Goal: Task Accomplishment & Management: Use online tool/utility

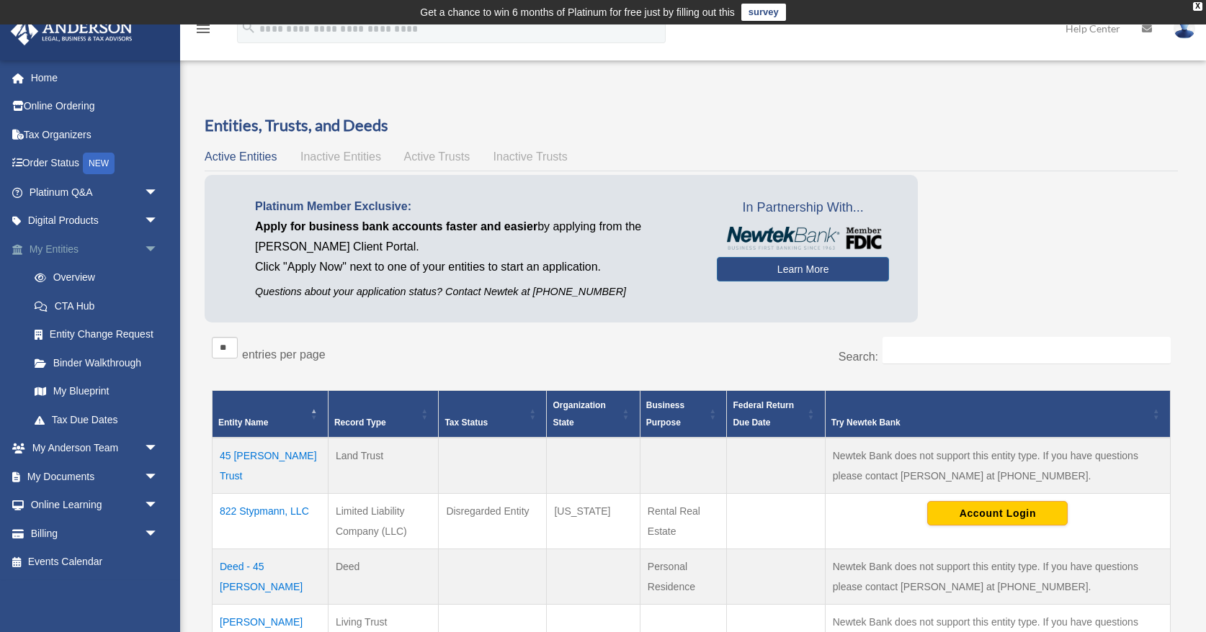
click at [153, 248] on span "arrow_drop_down" at bounding box center [158, 250] width 29 height 30
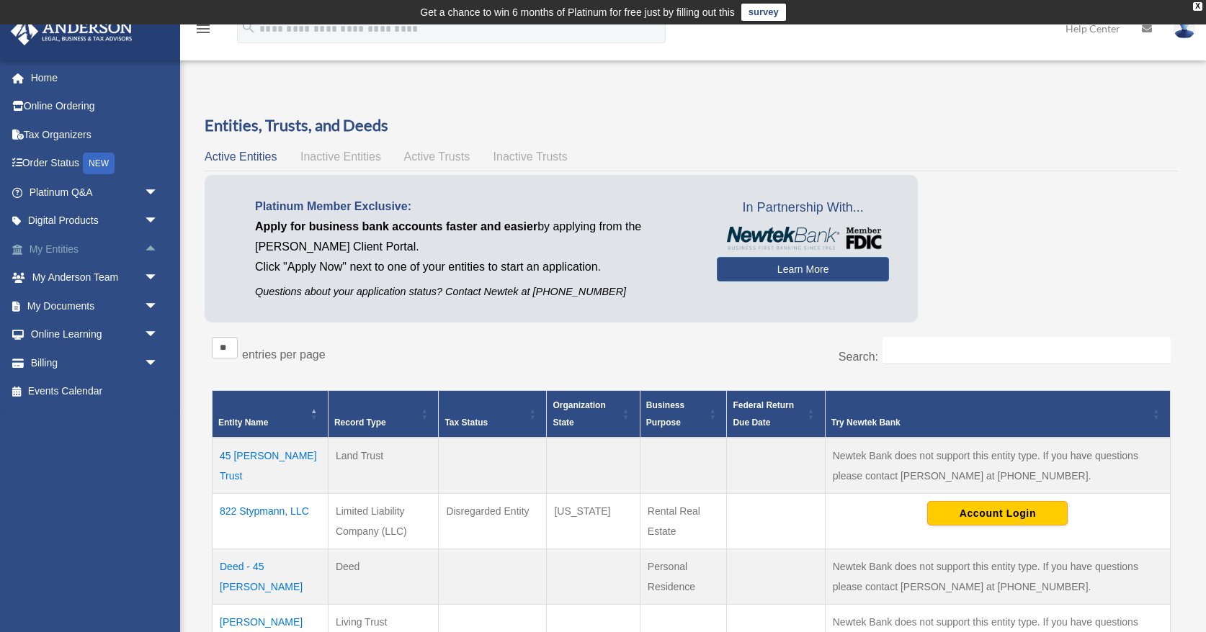
click at [153, 248] on span "arrow_drop_up" at bounding box center [158, 250] width 29 height 30
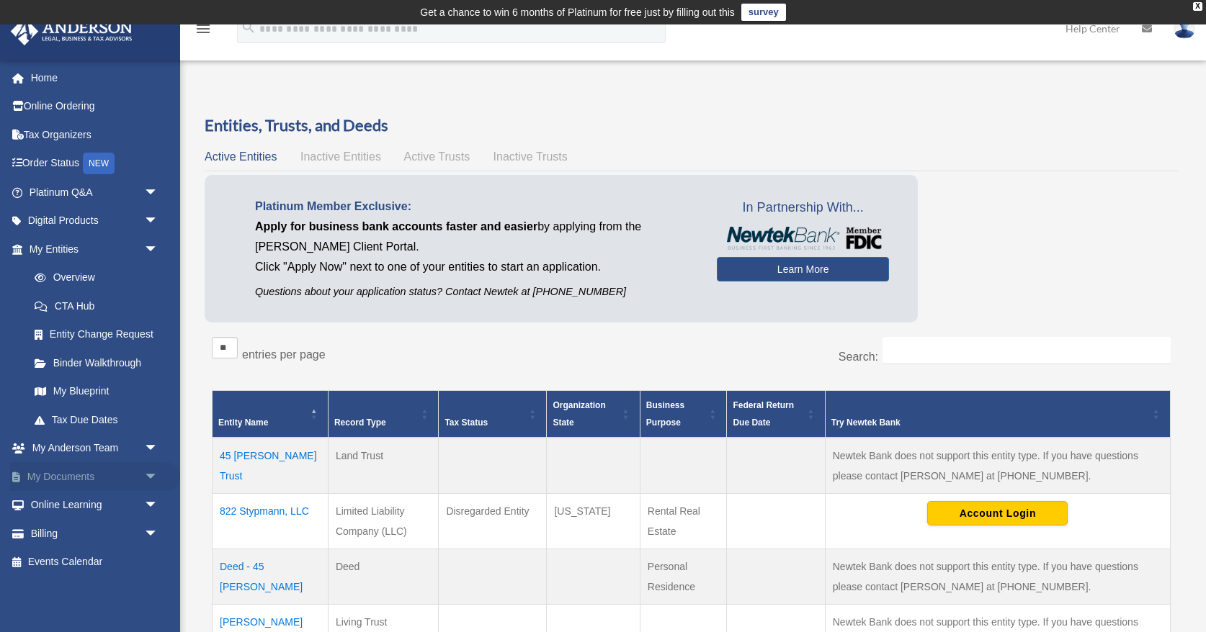
click at [154, 471] on span "arrow_drop_down" at bounding box center [158, 477] width 29 height 30
click at [65, 508] on link "Box" at bounding box center [100, 505] width 160 height 29
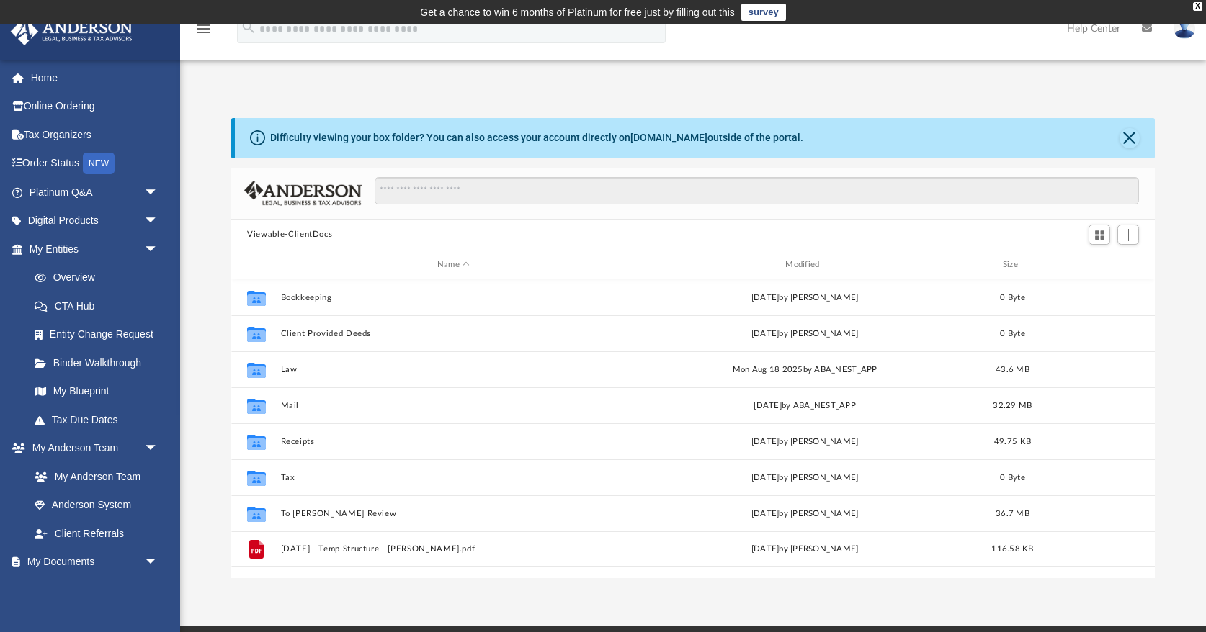
scroll to position [328, 923]
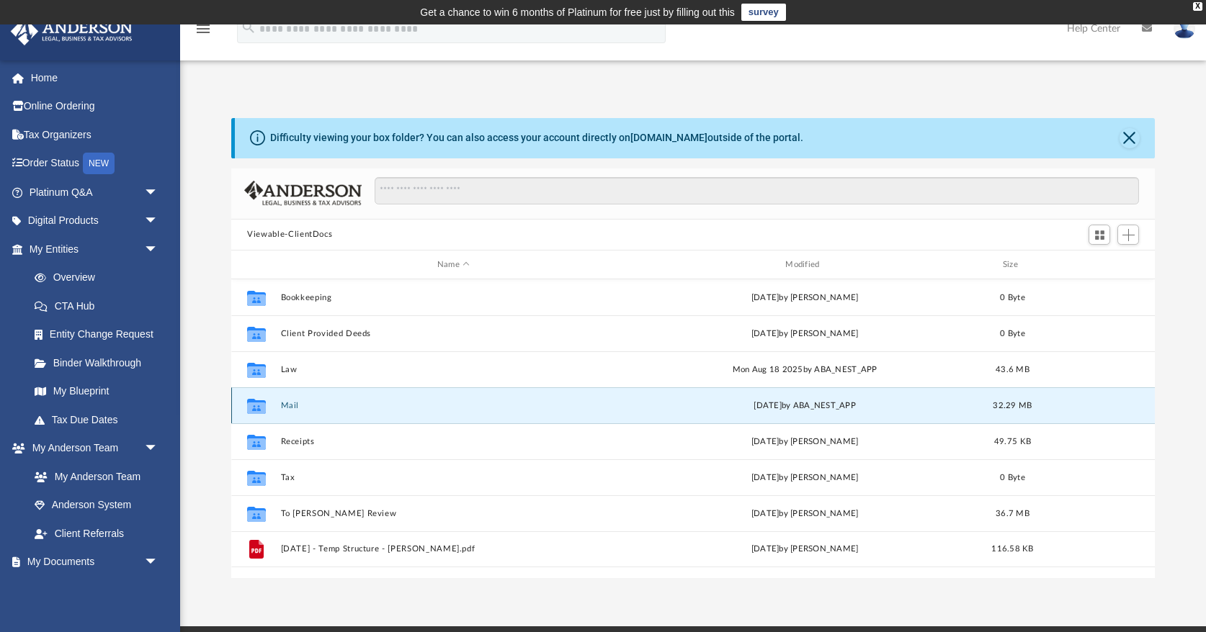
click at [286, 401] on button "Mail" at bounding box center [453, 405] width 345 height 9
click at [263, 406] on icon "grid" at bounding box center [256, 409] width 19 height 12
click at [295, 407] on button "Mail" at bounding box center [453, 405] width 345 height 9
click at [462, 411] on div "Collaborated Folder Mail [DATE] by ABA_NEST_APP 32.29 MB" at bounding box center [693, 406] width 924 height 36
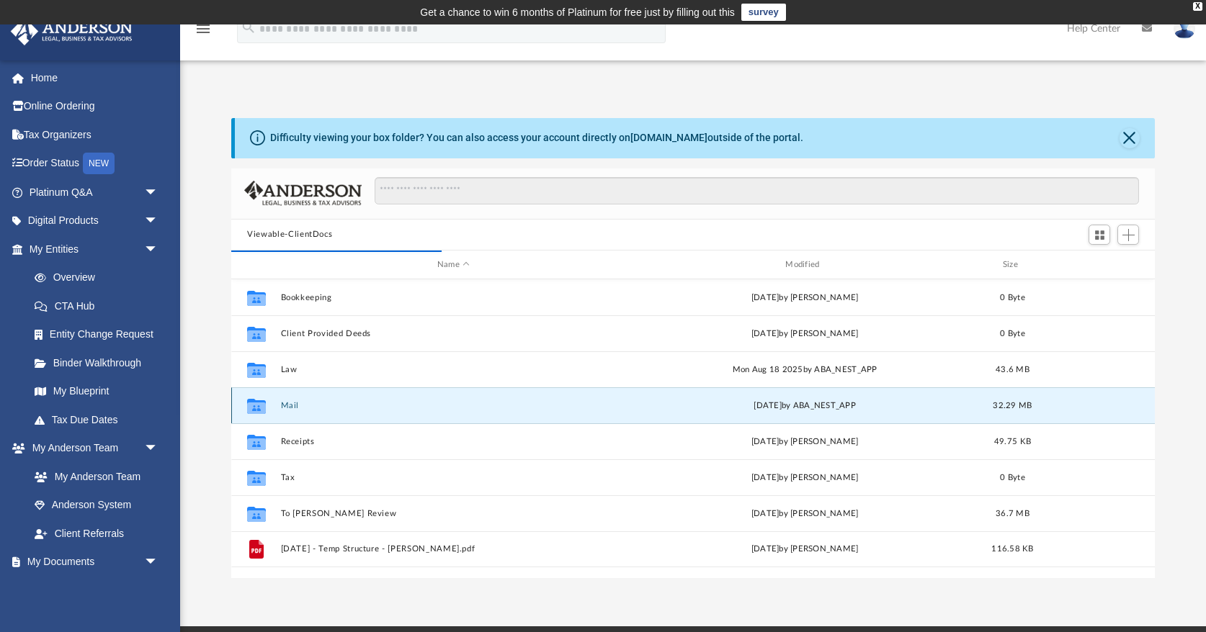
click at [290, 409] on button "Mail" at bounding box center [453, 405] width 345 height 9
click at [282, 408] on button "Mail" at bounding box center [453, 405] width 345 height 9
click at [254, 407] on icon "grid" at bounding box center [256, 406] width 19 height 15
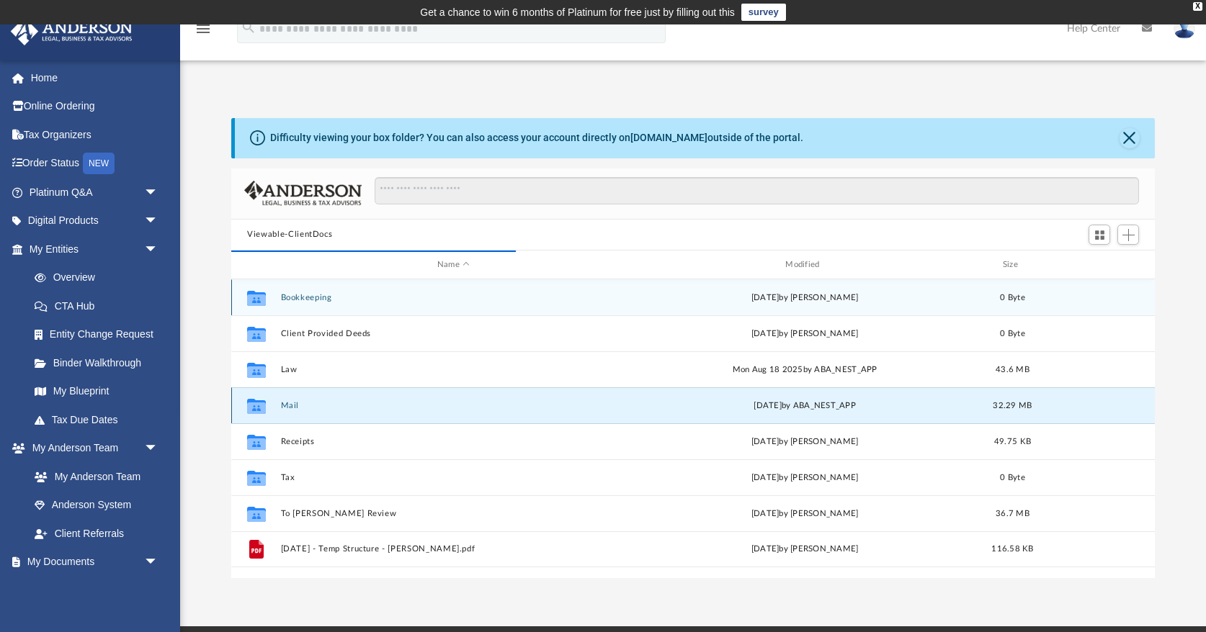
scroll to position [283, 923]
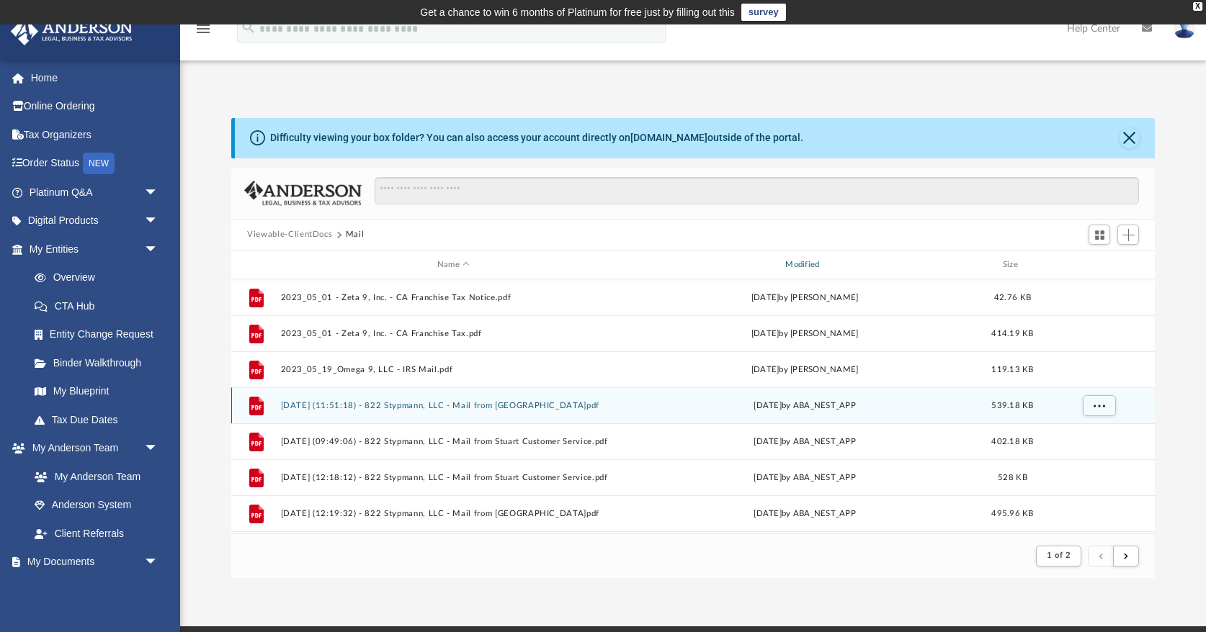
click at [791, 264] on div "Modified" at bounding box center [805, 265] width 346 height 13
click at [810, 267] on div "Modified" at bounding box center [805, 265] width 346 height 13
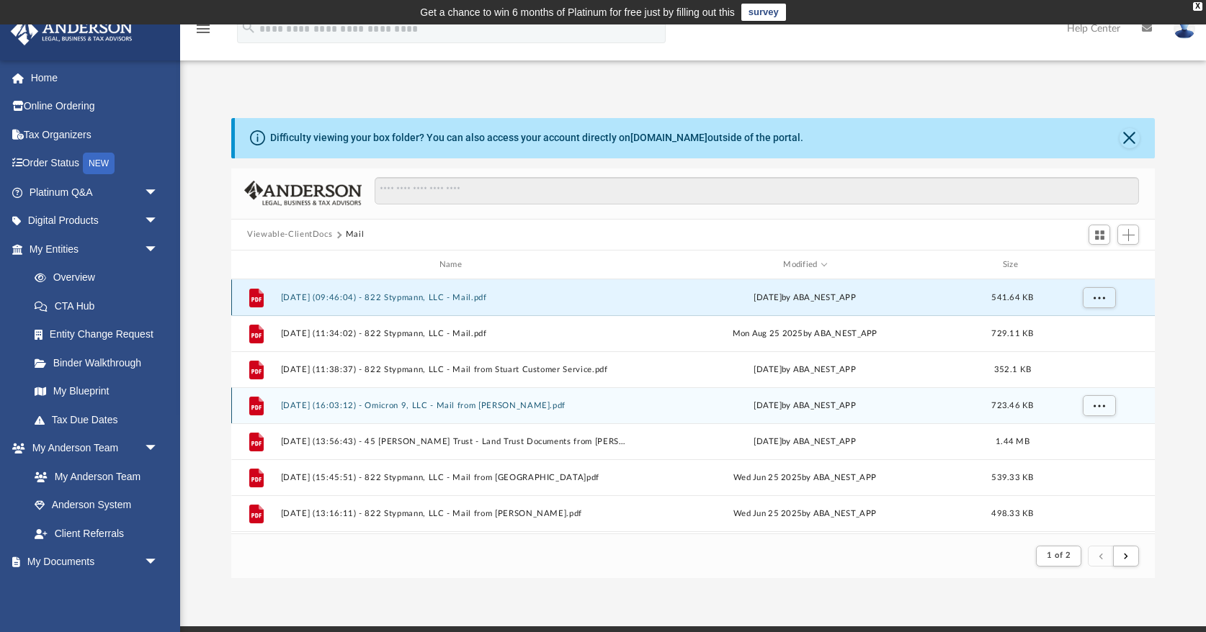
click at [437, 300] on button "[DATE] (09:46:04) - 822 Stypmann, LLC - Mail.pdf" at bounding box center [453, 297] width 345 height 9
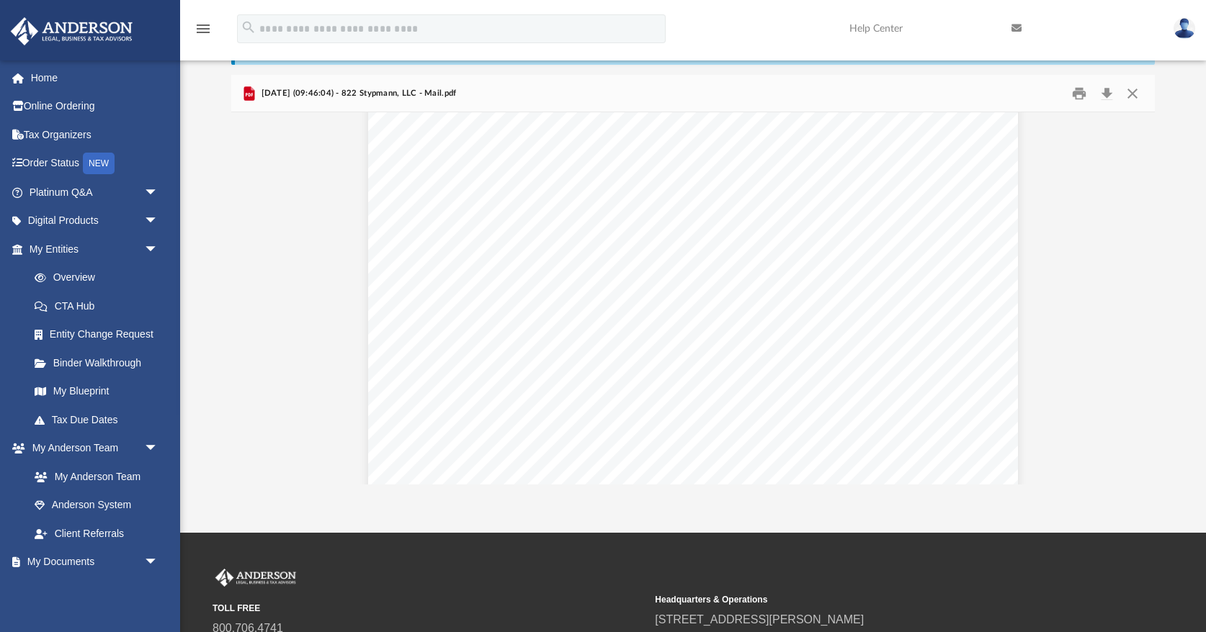
scroll to position [831, 0]
